Goal: Find specific page/section: Find specific page/section

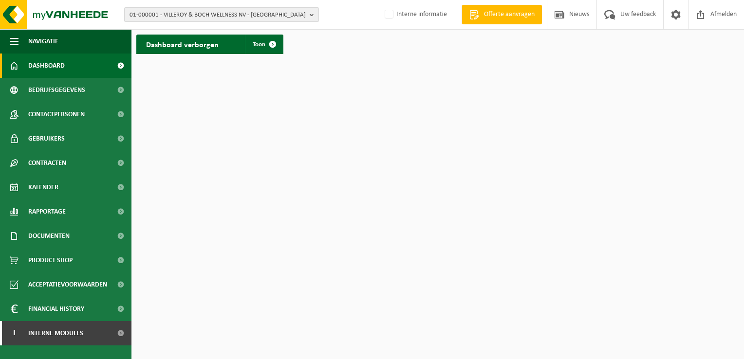
click at [204, 17] on span "01-000001 - VILLEROY & BOCH WELLNESS NV - [GEOGRAPHIC_DATA]" at bounding box center [218, 15] width 176 height 15
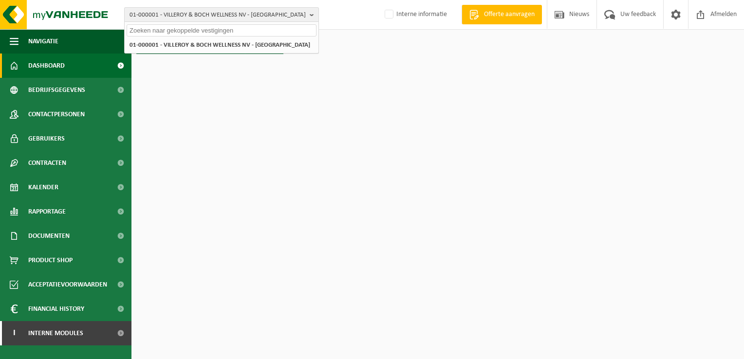
paste input "10-762974"
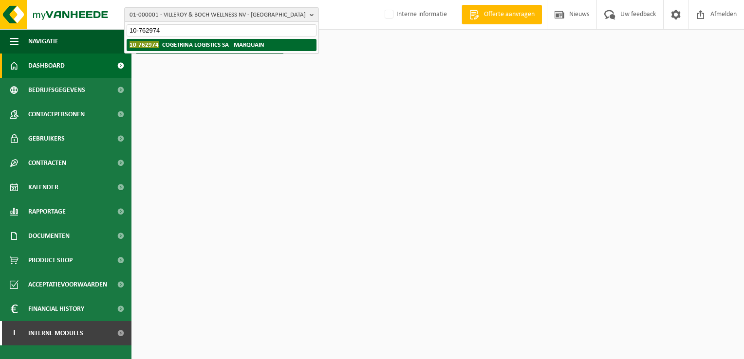
type input "10-762974"
click at [211, 48] on strong "10-762974 - COGETRINA LOGISTICS SA - MARQUAIN" at bounding box center [197, 44] width 135 height 7
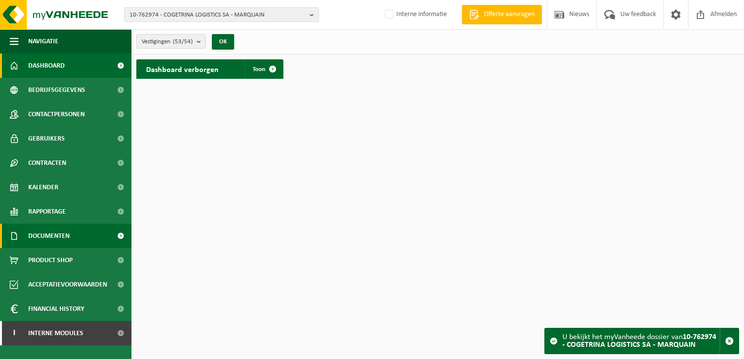
click at [86, 227] on link "Documenten" at bounding box center [65, 236] width 131 height 24
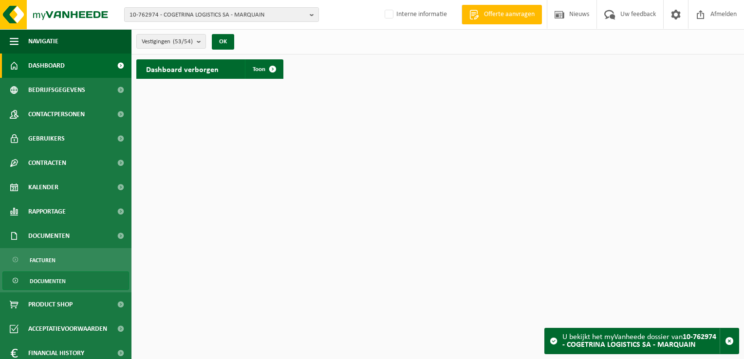
click at [77, 281] on link "Documenten" at bounding box center [65, 281] width 127 height 19
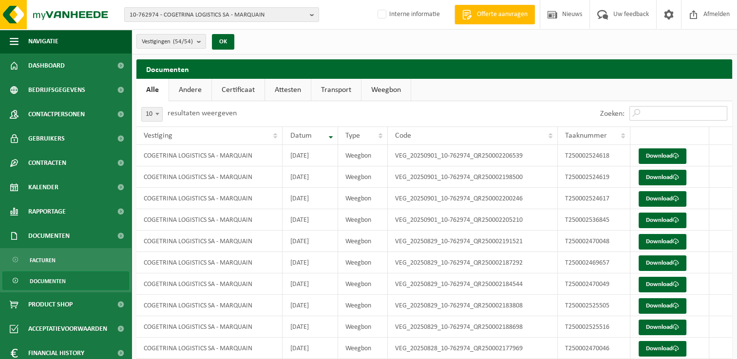
click at [650, 112] on input "Zoeken:" at bounding box center [678, 113] width 98 height 15
paste input "T250000955361"
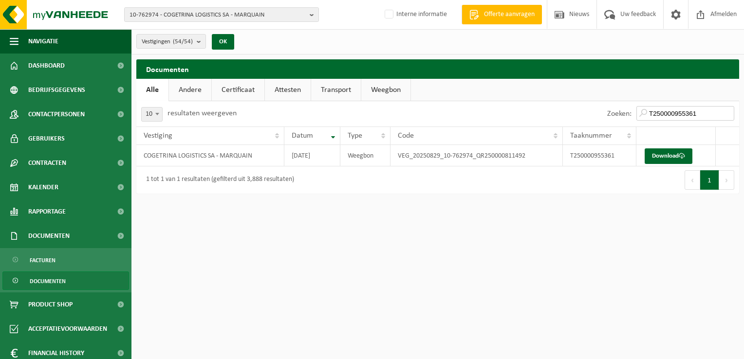
type input "T250000955361"
